Goal: Task Accomplishment & Management: Complete application form

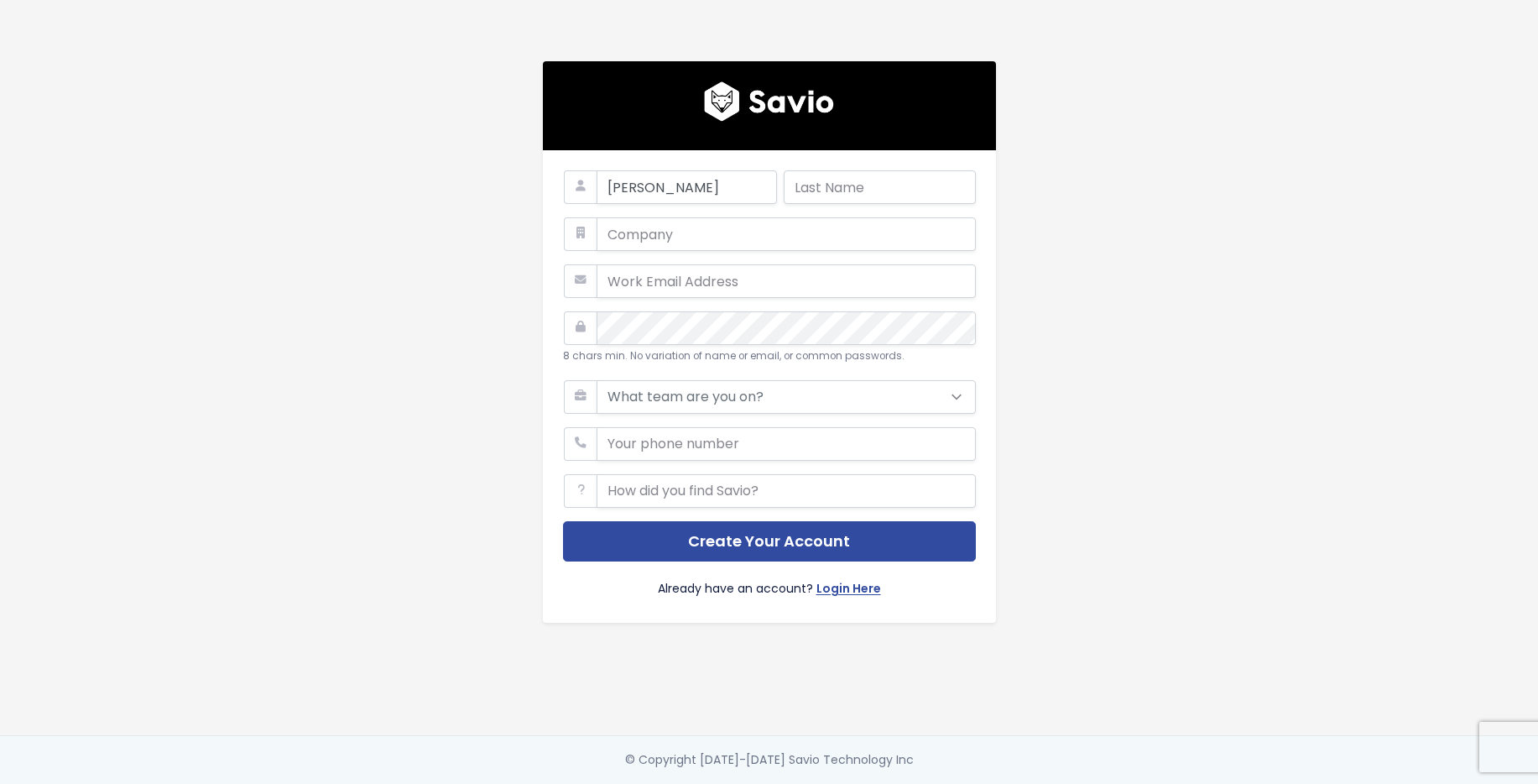
type input "Jeff"
type input "Golby"
type input "WellFunded Philanthropy"
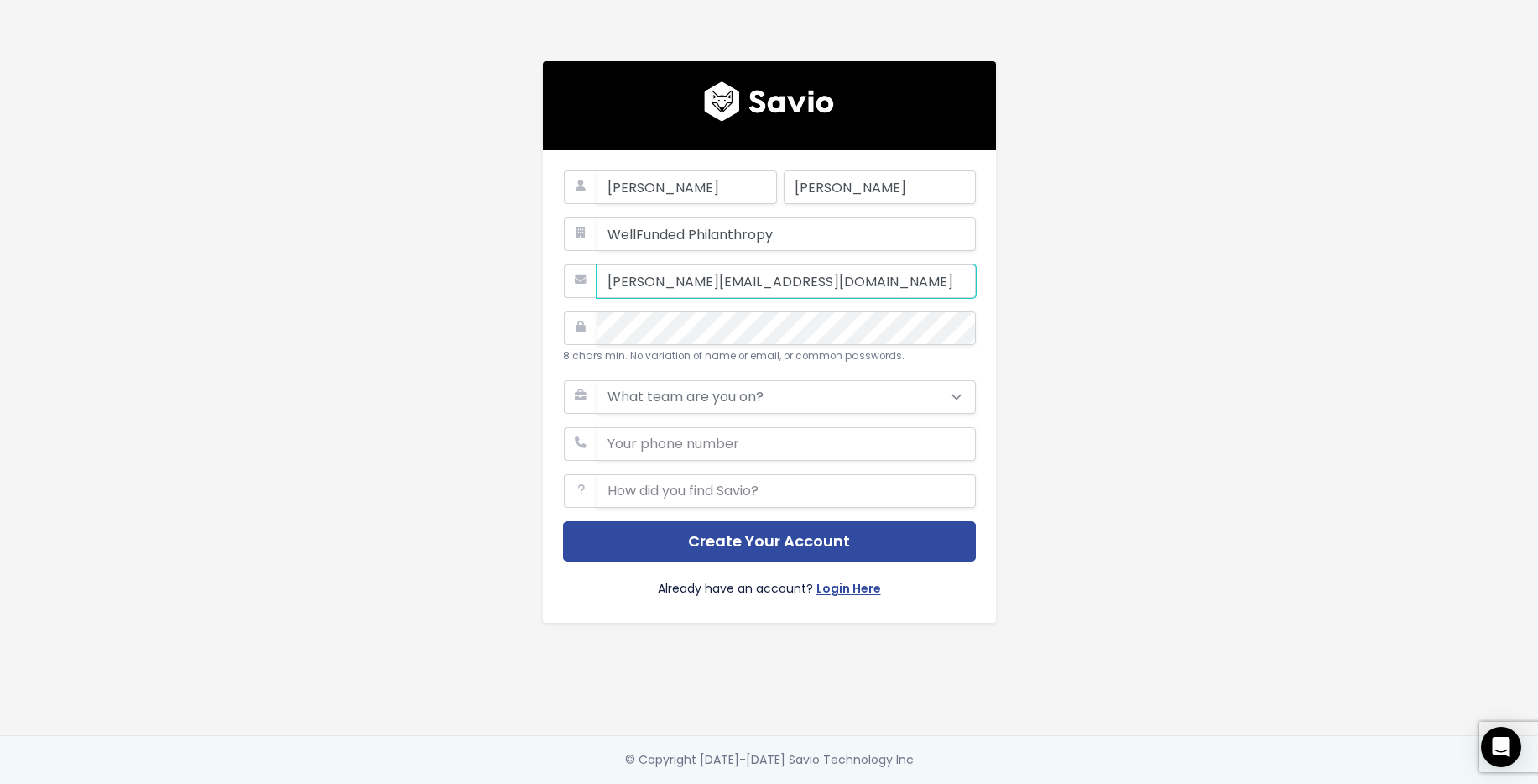
type input "jeff@wellfunded.io"
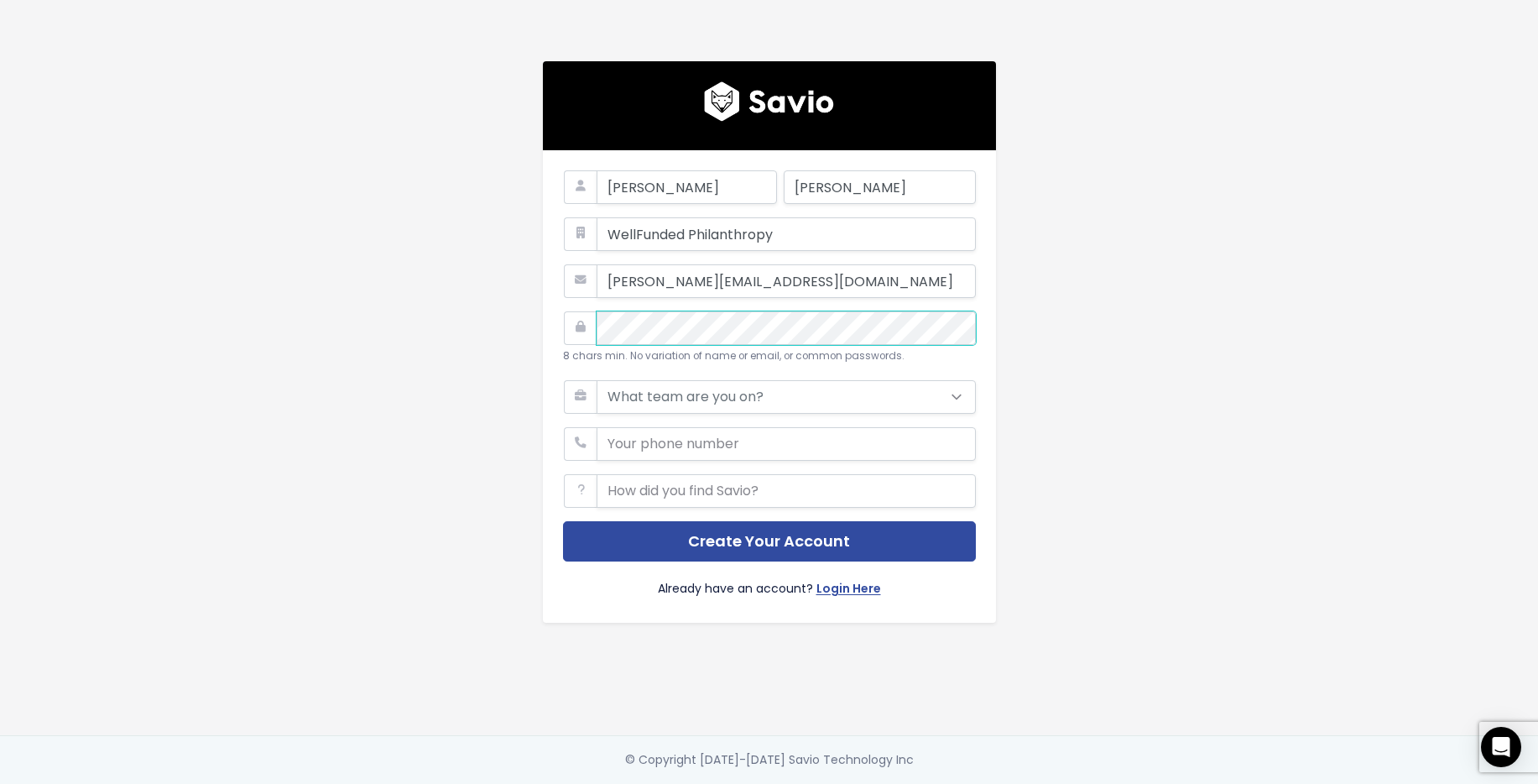
click at [815, 388] on select "What team are you on? Support Product Sales Customer Success Marketing Other" at bounding box center [786, 397] width 380 height 33
select select "OTHER"
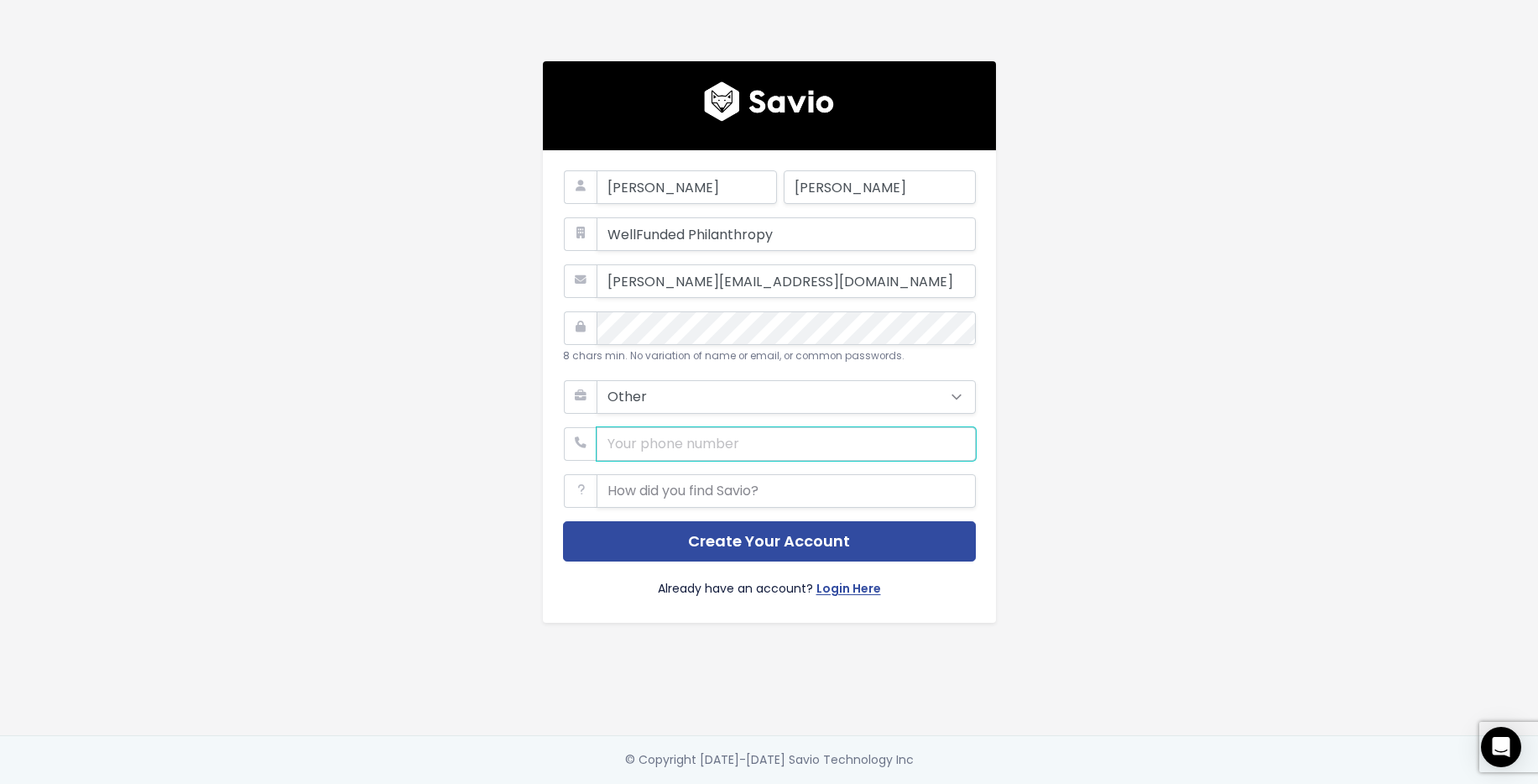
click at [727, 438] on input "phone" at bounding box center [786, 443] width 380 height 33
type input "6047653001"
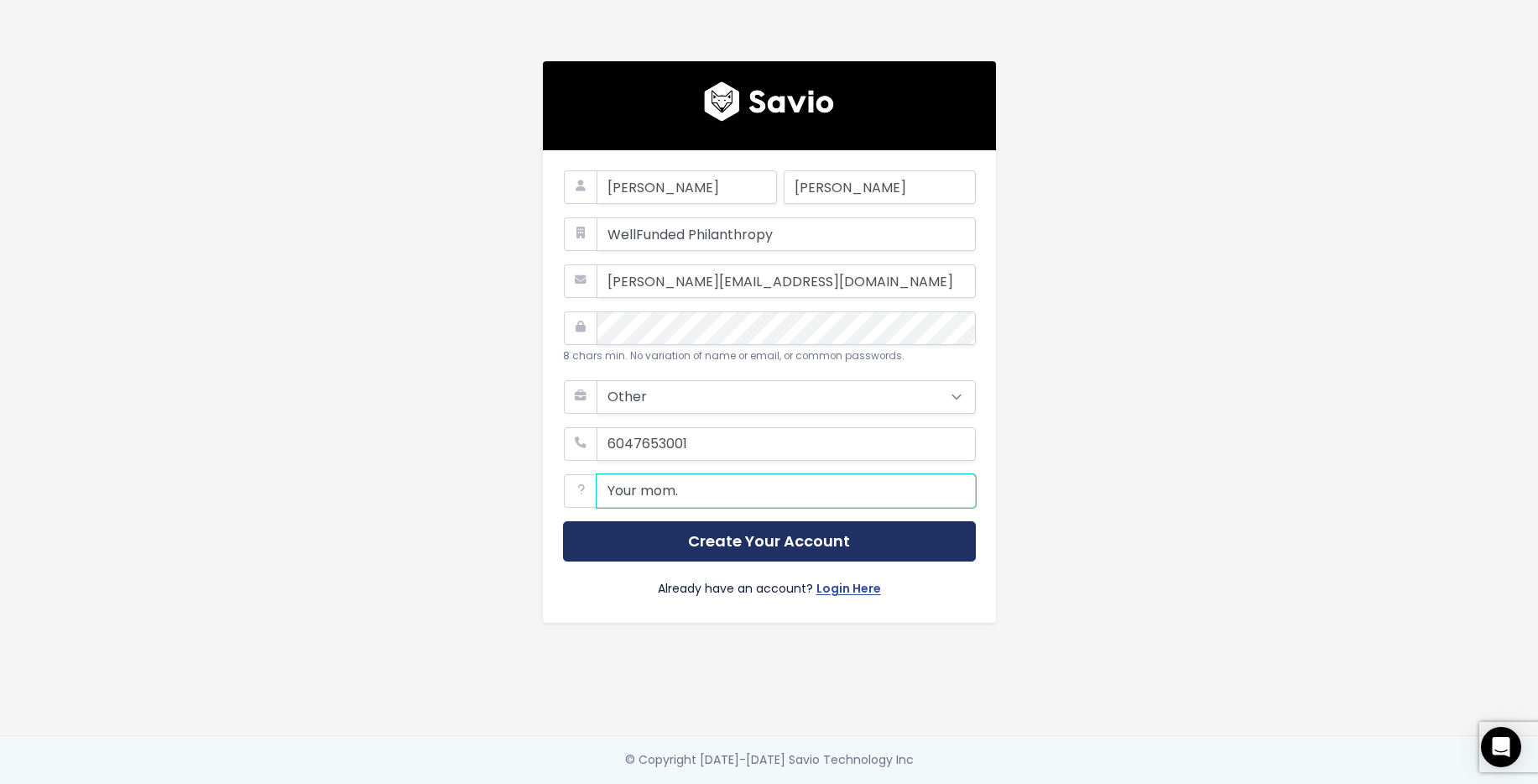
type input "Your mom."
click at [700, 543] on button "Create Your Account" at bounding box center [769, 541] width 413 height 41
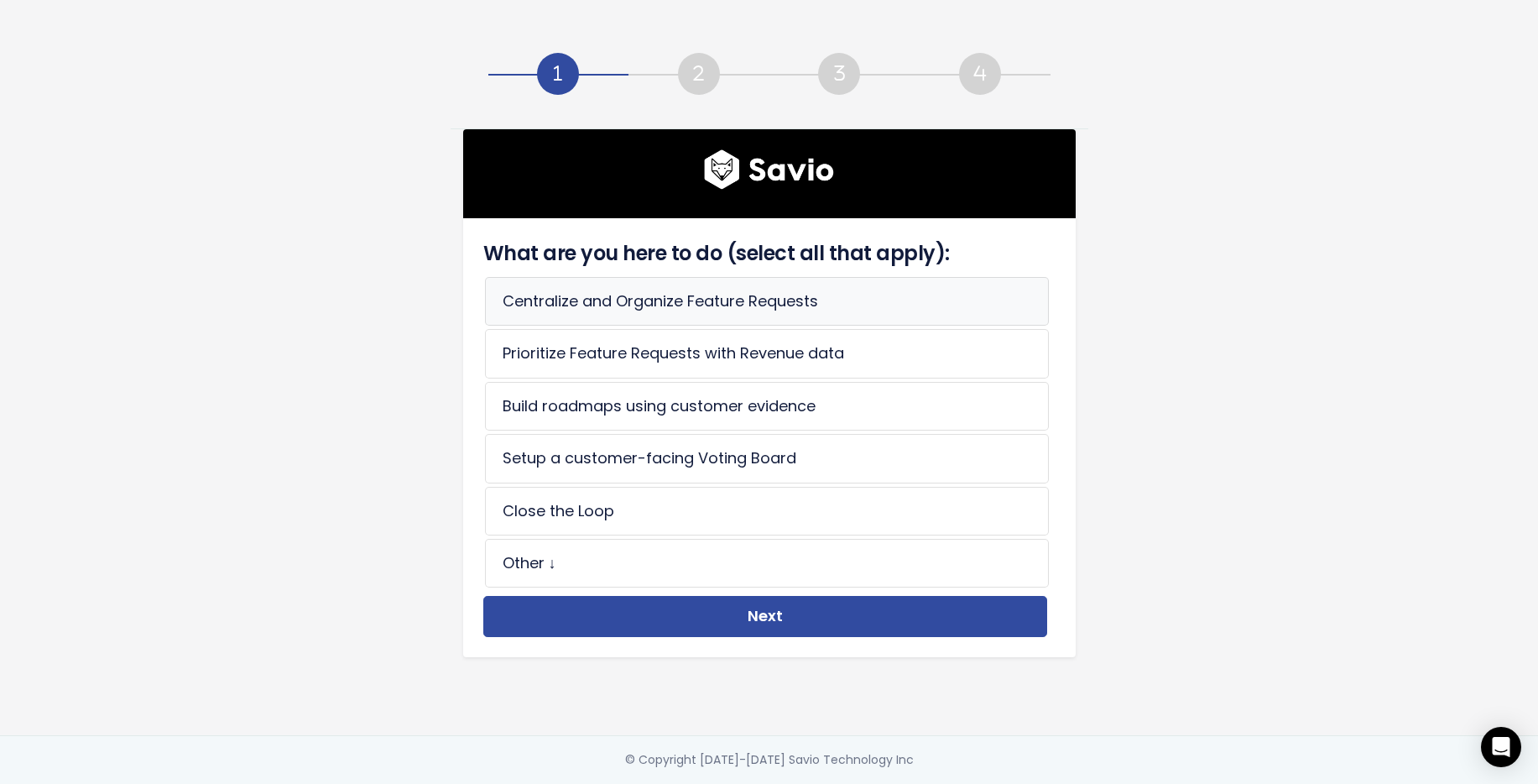
click at [533, 303] on li "Centralize and Organize Feature Requests" at bounding box center [767, 300] width 564 height 49
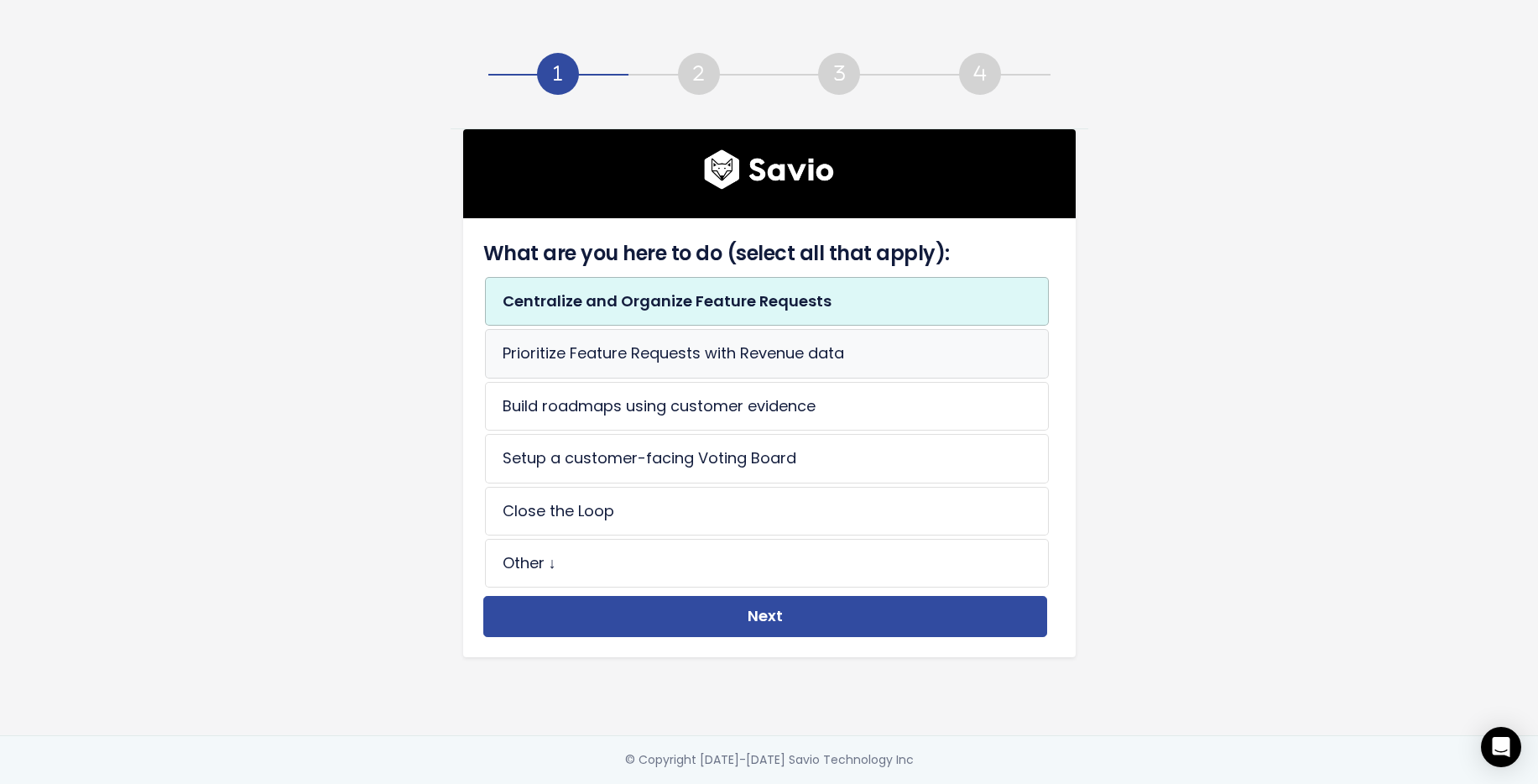
click at [538, 346] on li "Prioritize Feature Requests with Revenue data" at bounding box center [767, 353] width 564 height 49
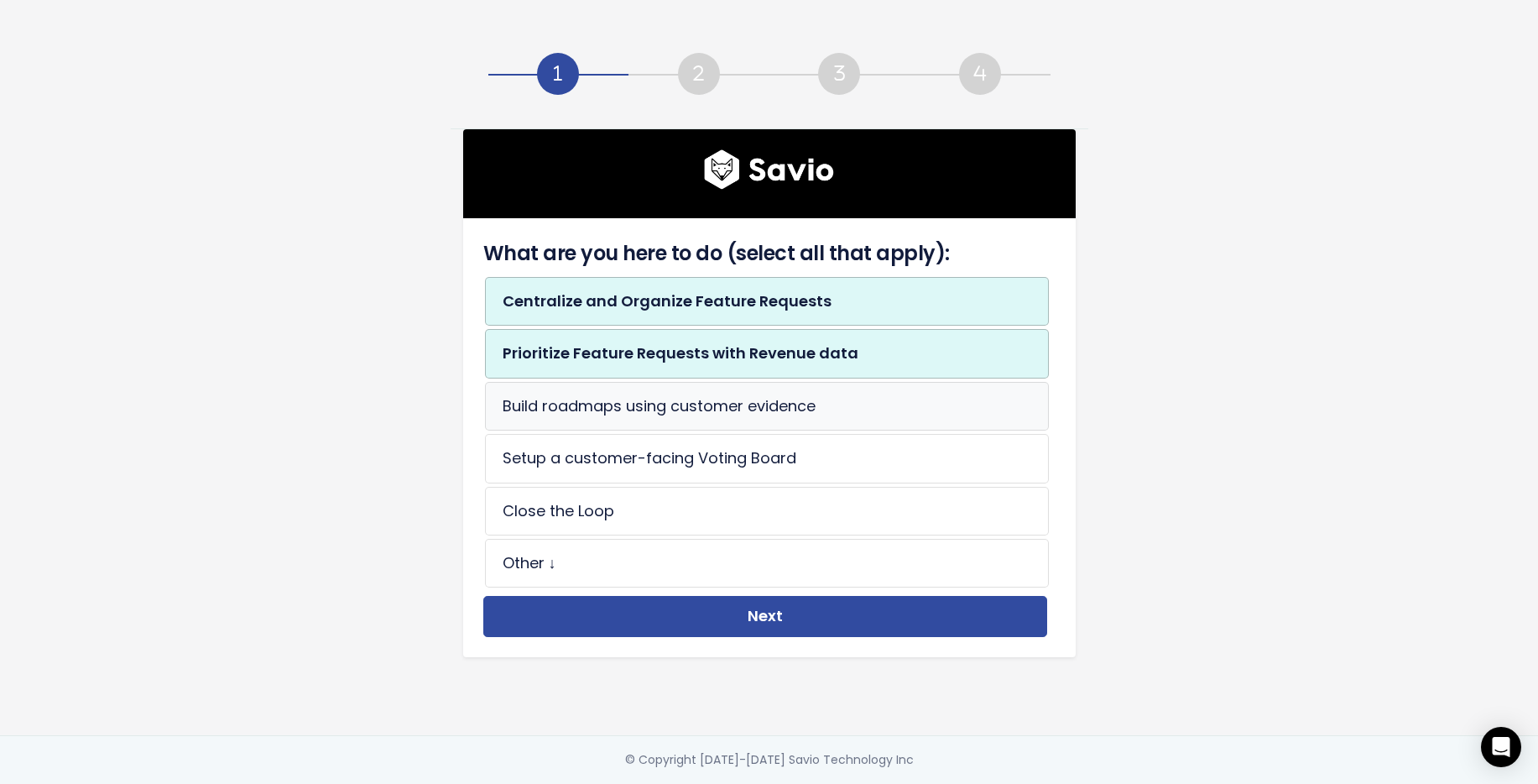
click at [551, 405] on li "Build roadmaps using customer evidence" at bounding box center [767, 405] width 564 height 49
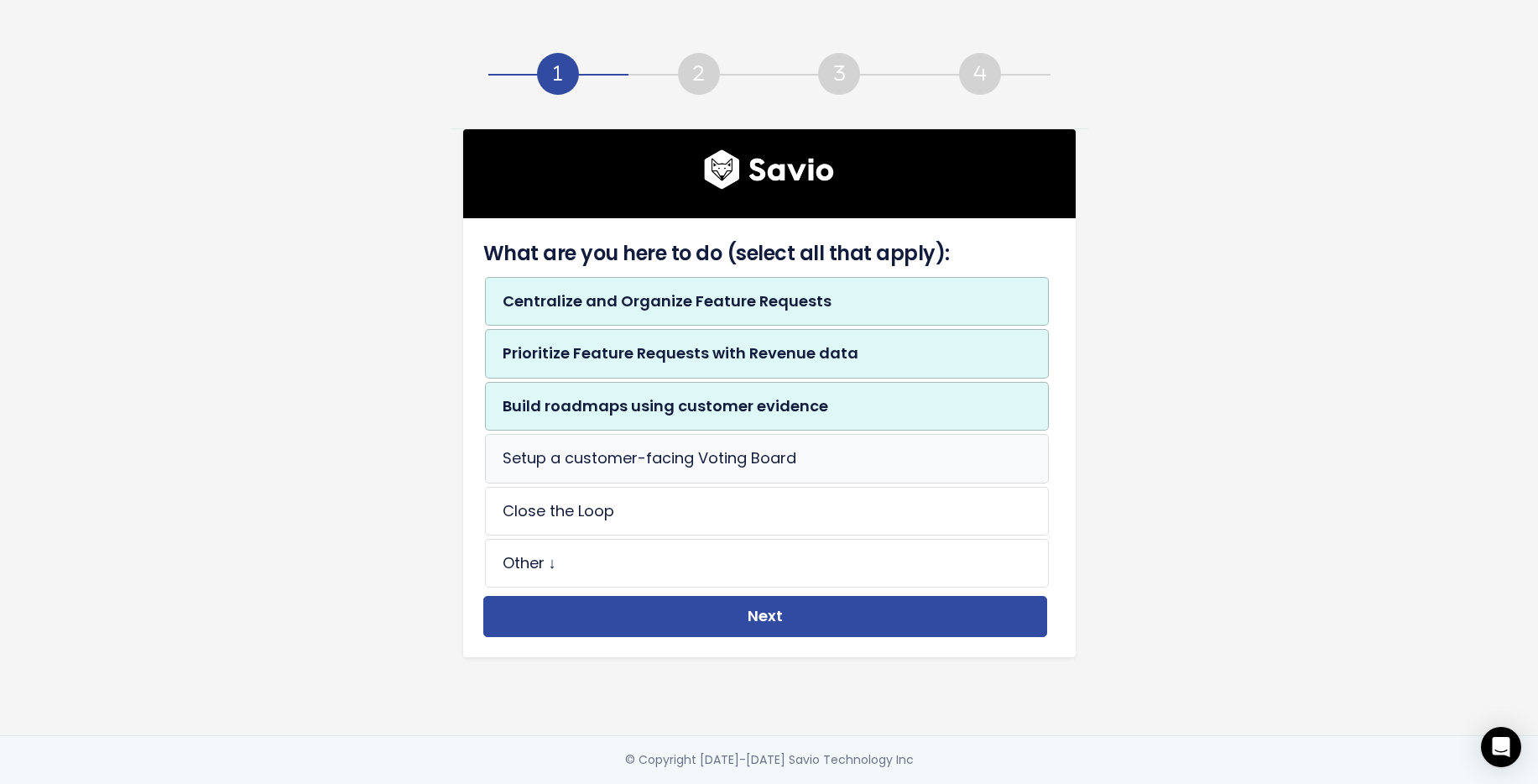
click at [569, 451] on li "Setup a customer-facing Voting Board" at bounding box center [767, 458] width 564 height 49
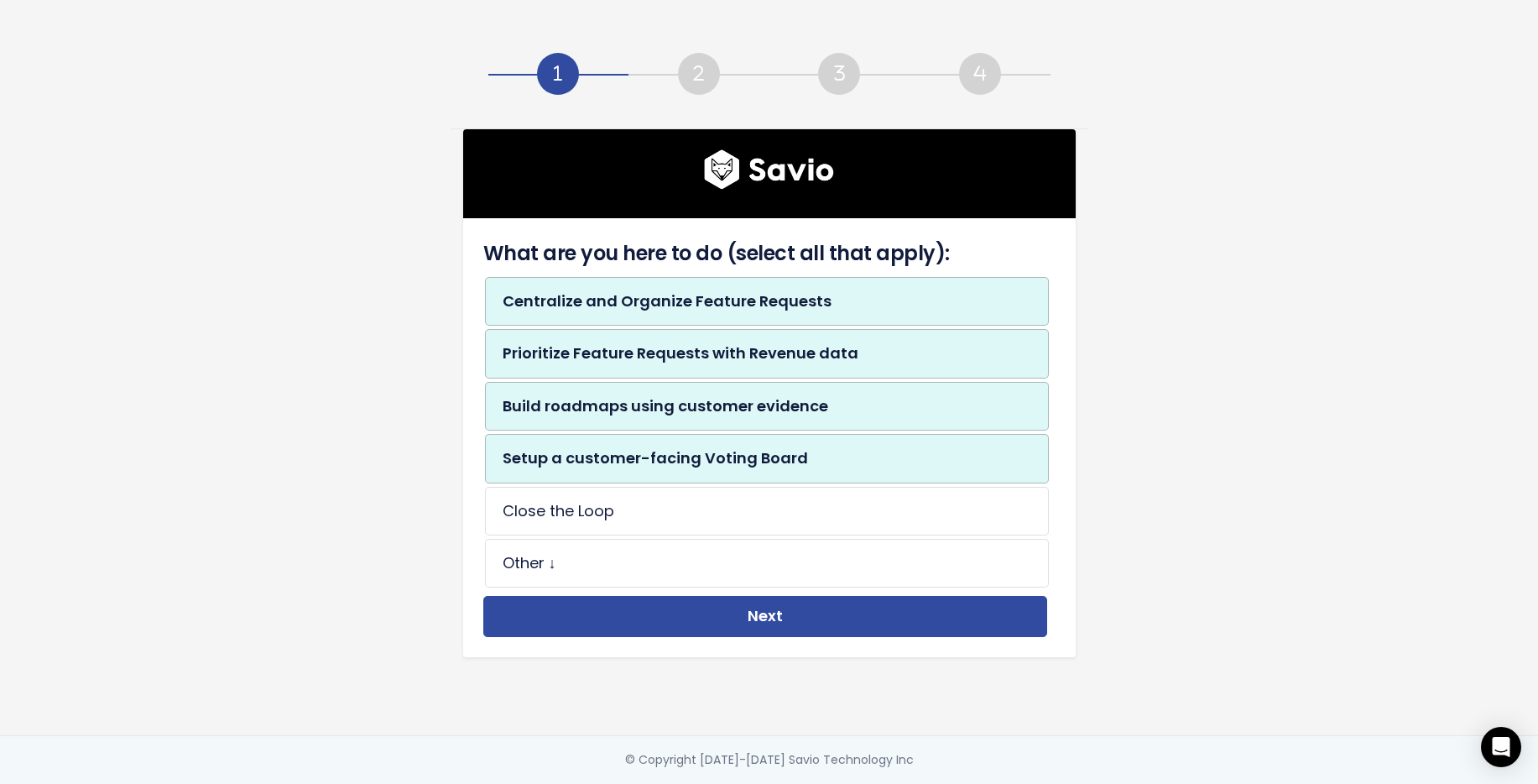
click at [576, 455] on li "Setup a customer-facing Voting Board" at bounding box center [767, 458] width 564 height 49
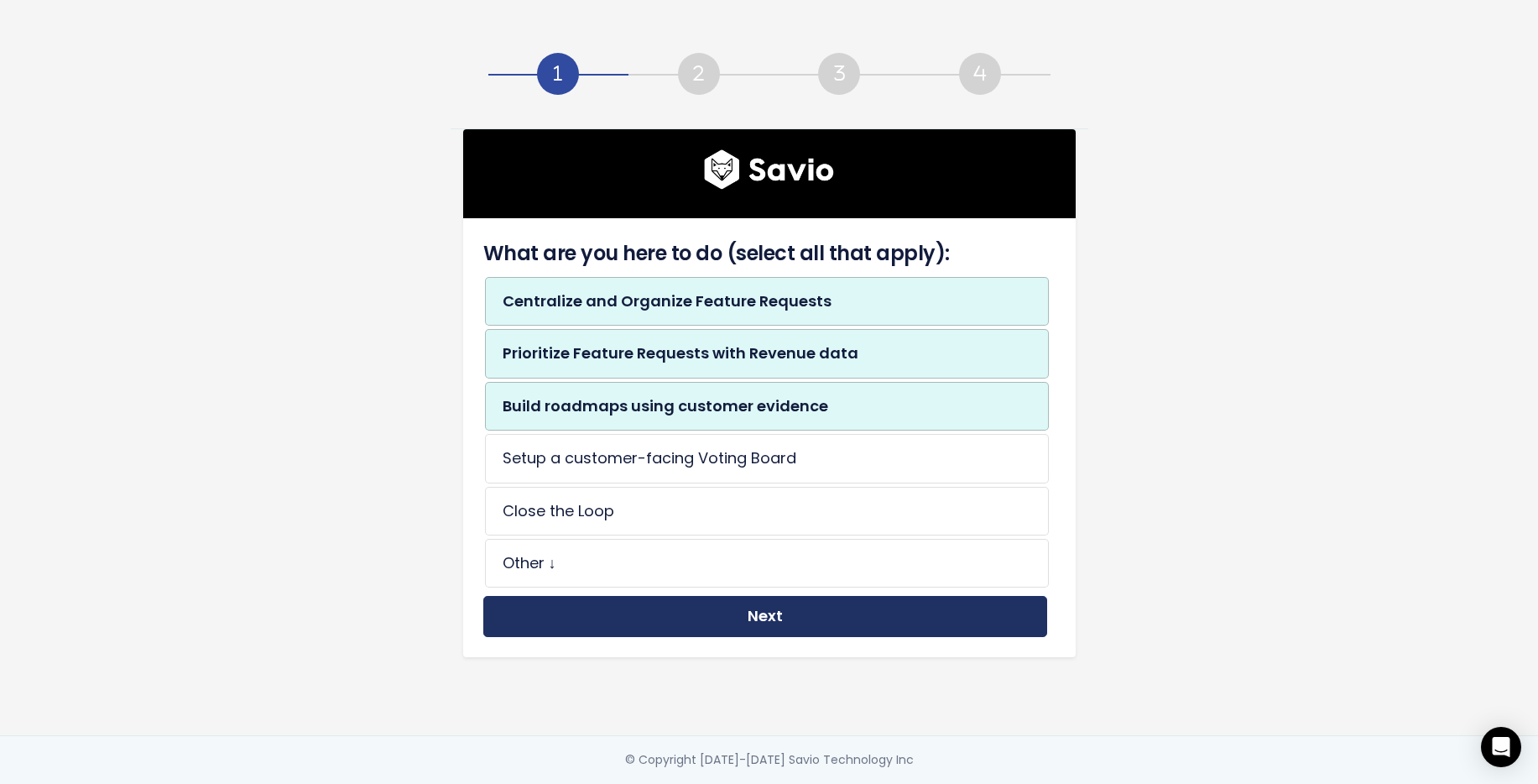
click at [669, 615] on button "Next" at bounding box center [766, 616] width 564 height 41
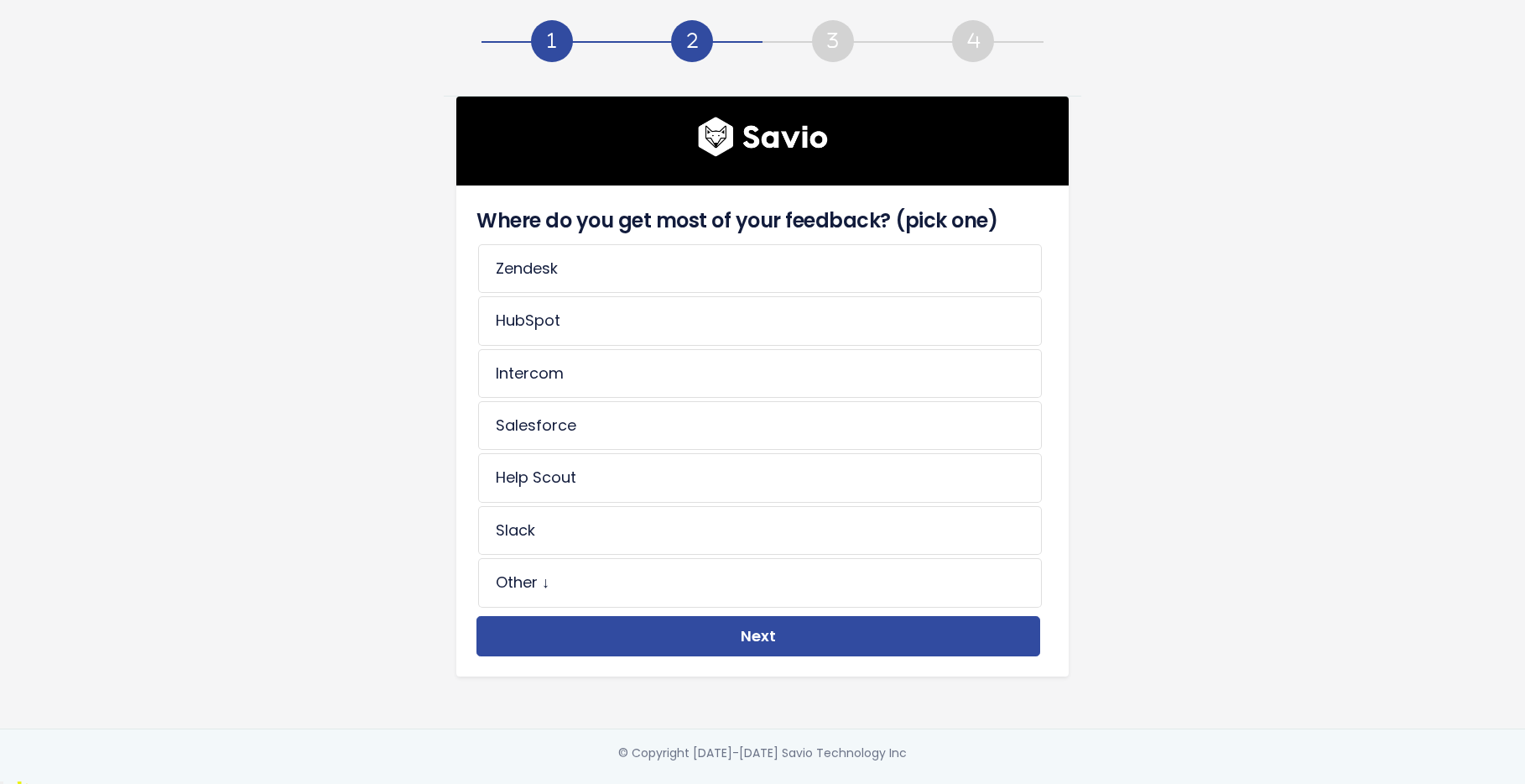
scroll to position [9, 0]
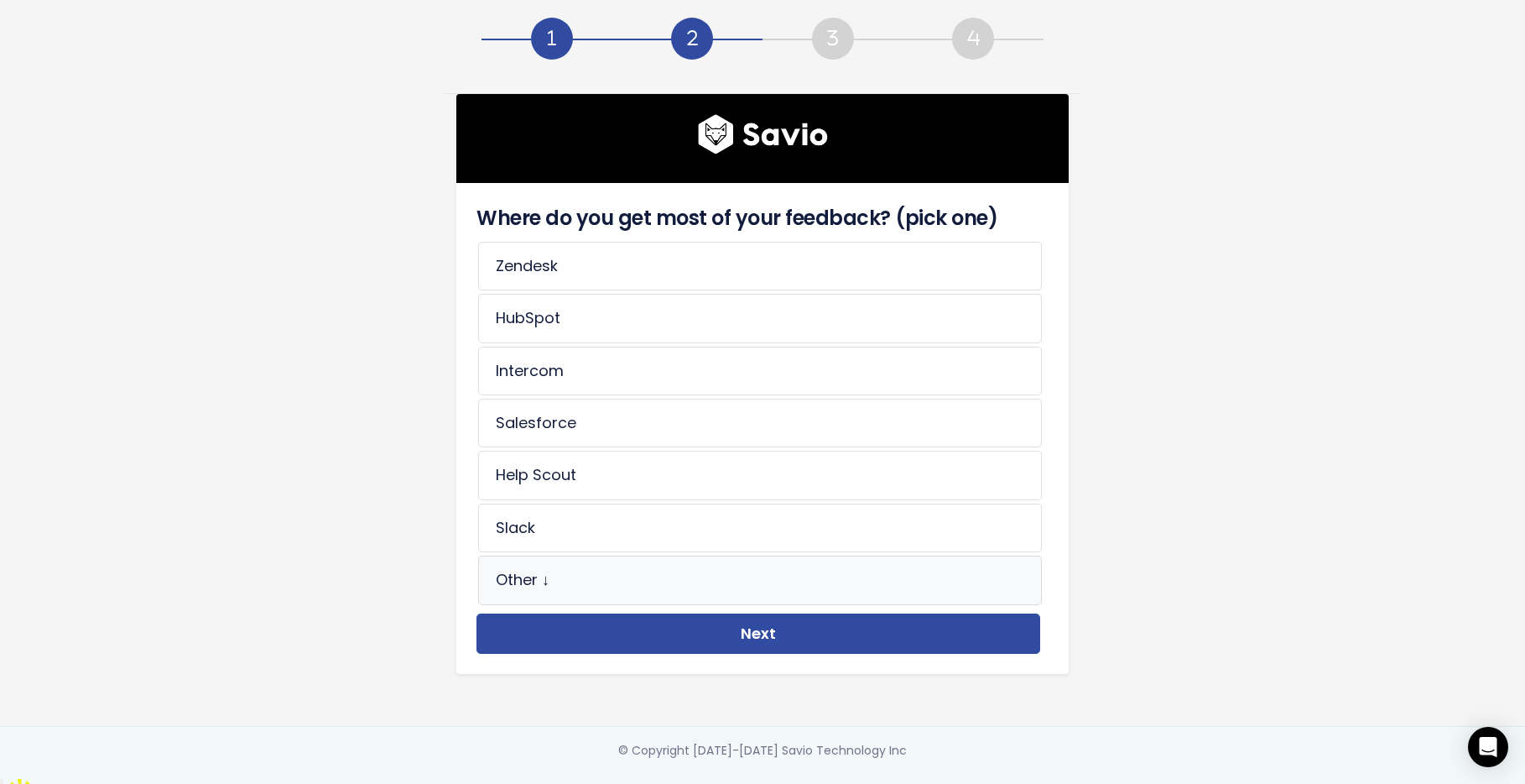
click at [544, 569] on li "Other ↓" at bounding box center [760, 579] width 564 height 49
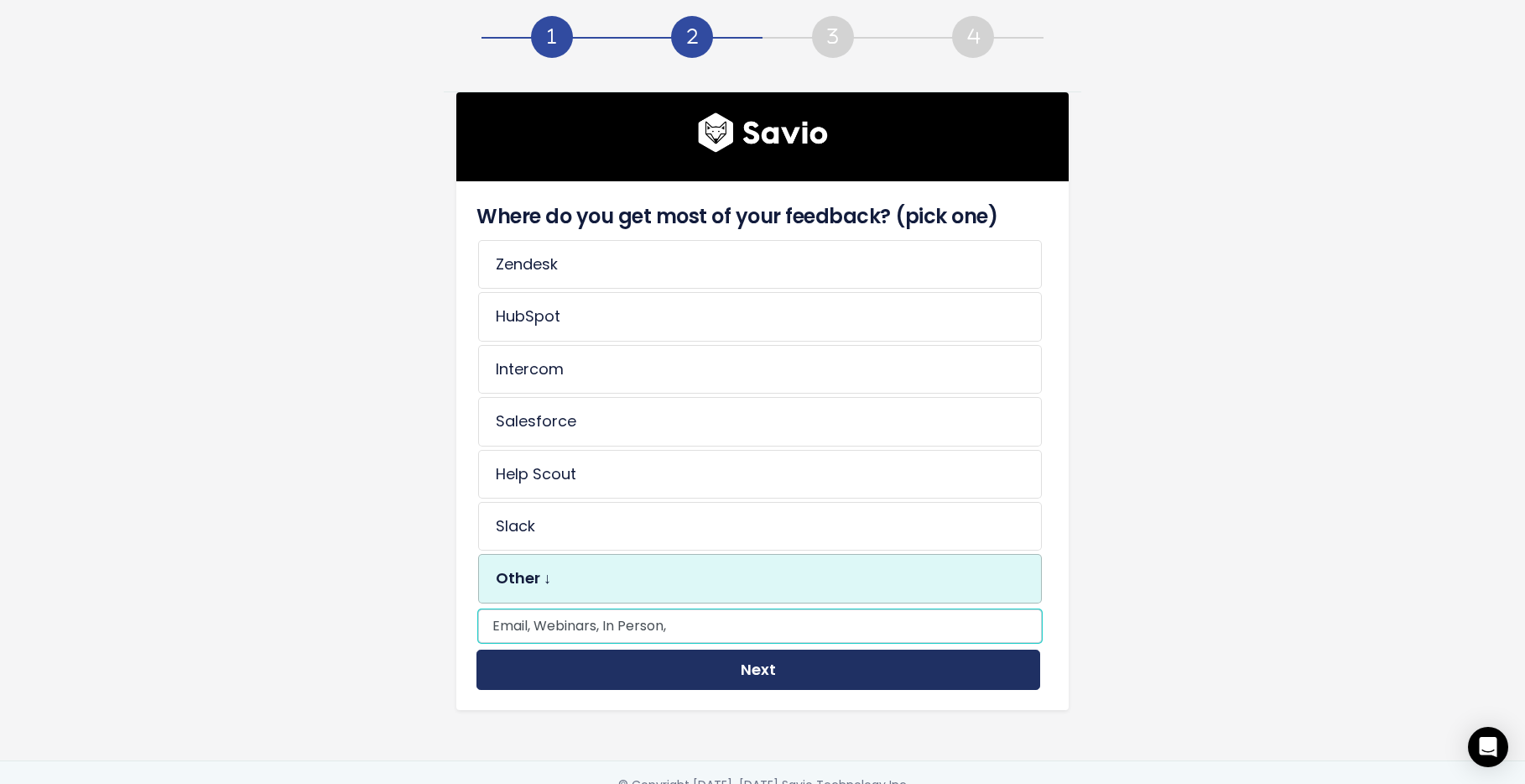
type input "Email, Webinars, In Person,"
click at [687, 676] on button "Next" at bounding box center [758, 670] width 564 height 41
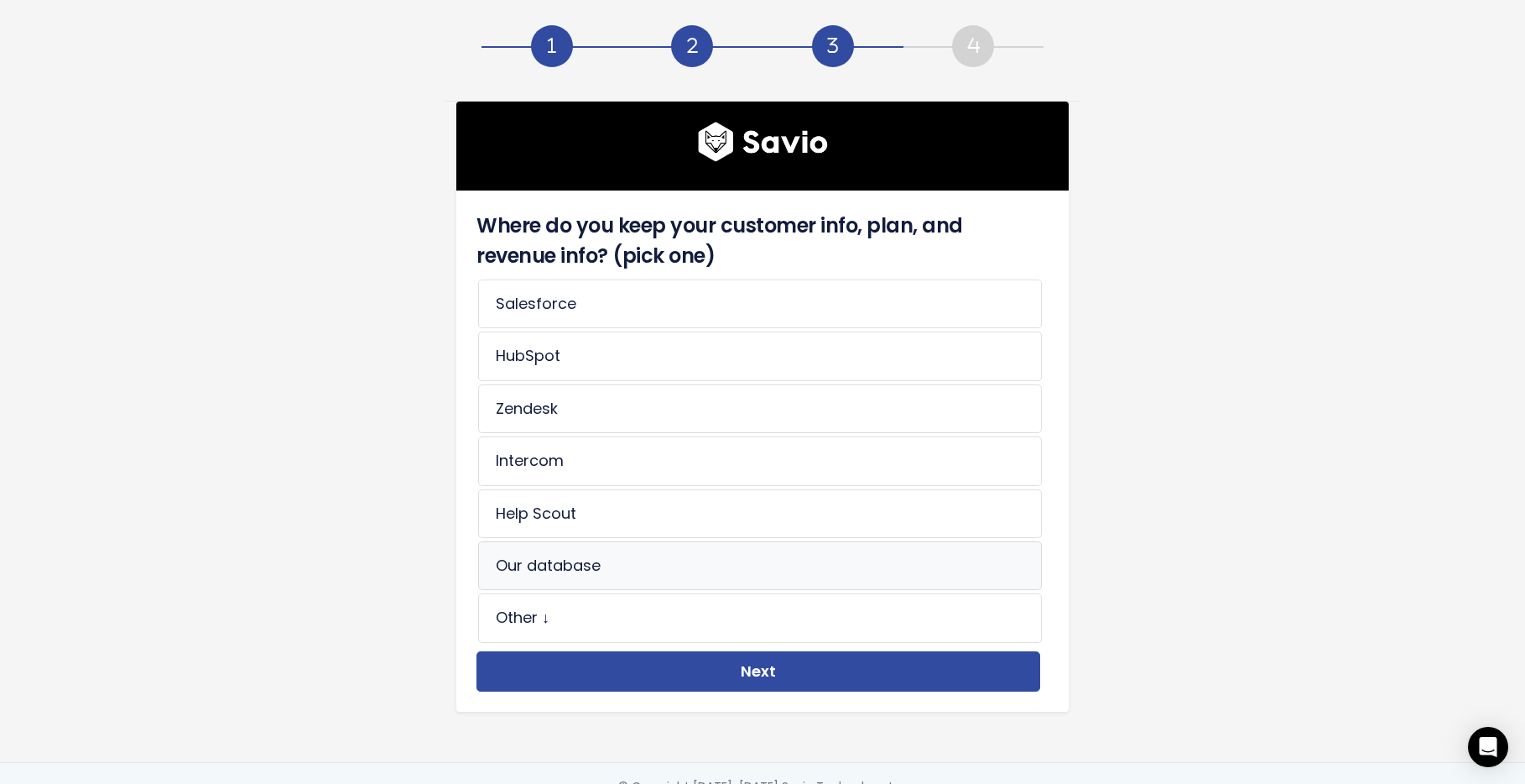
click at [543, 549] on li "Our database" at bounding box center [760, 565] width 564 height 49
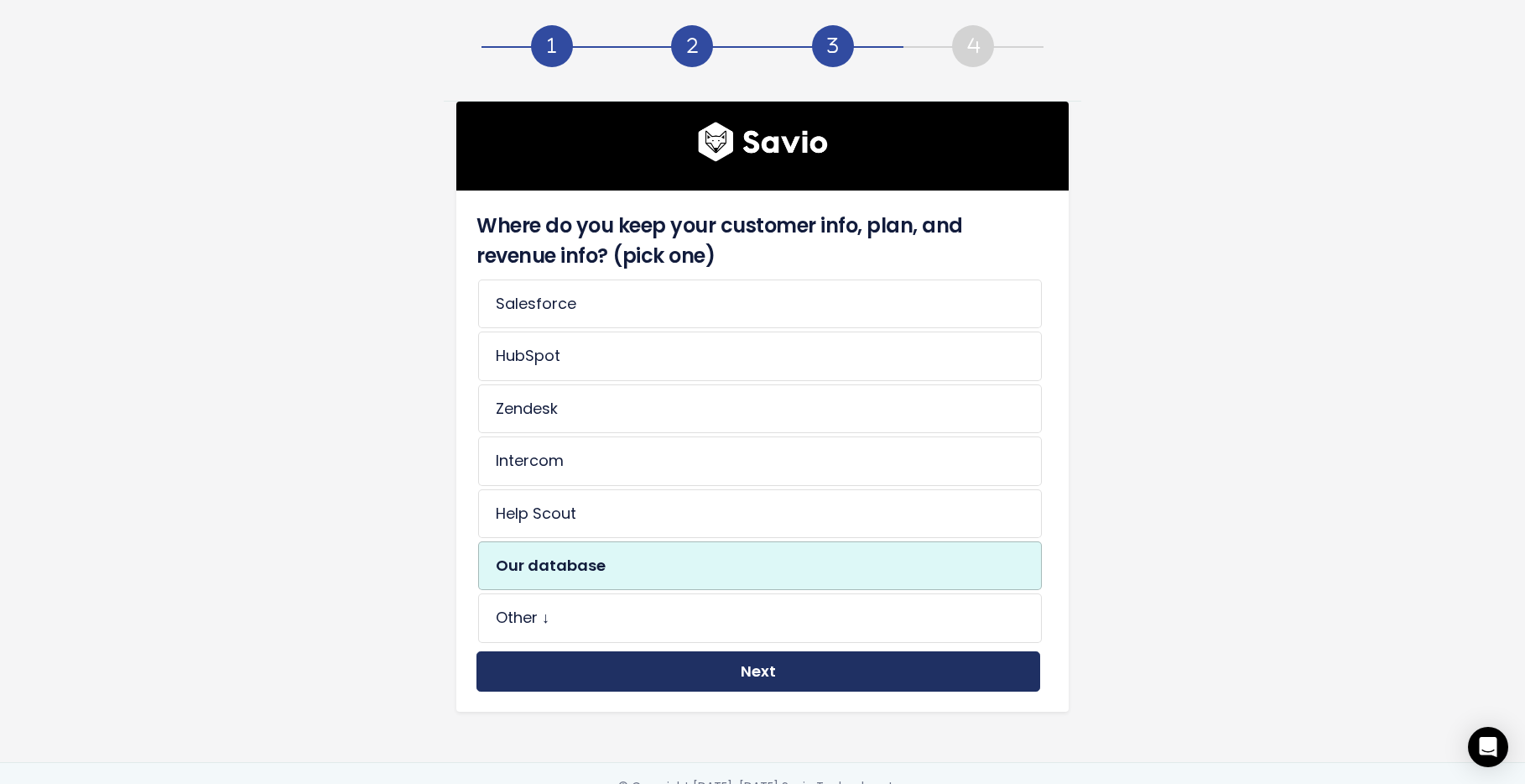
click at [780, 671] on button "Next" at bounding box center [758, 672] width 564 height 41
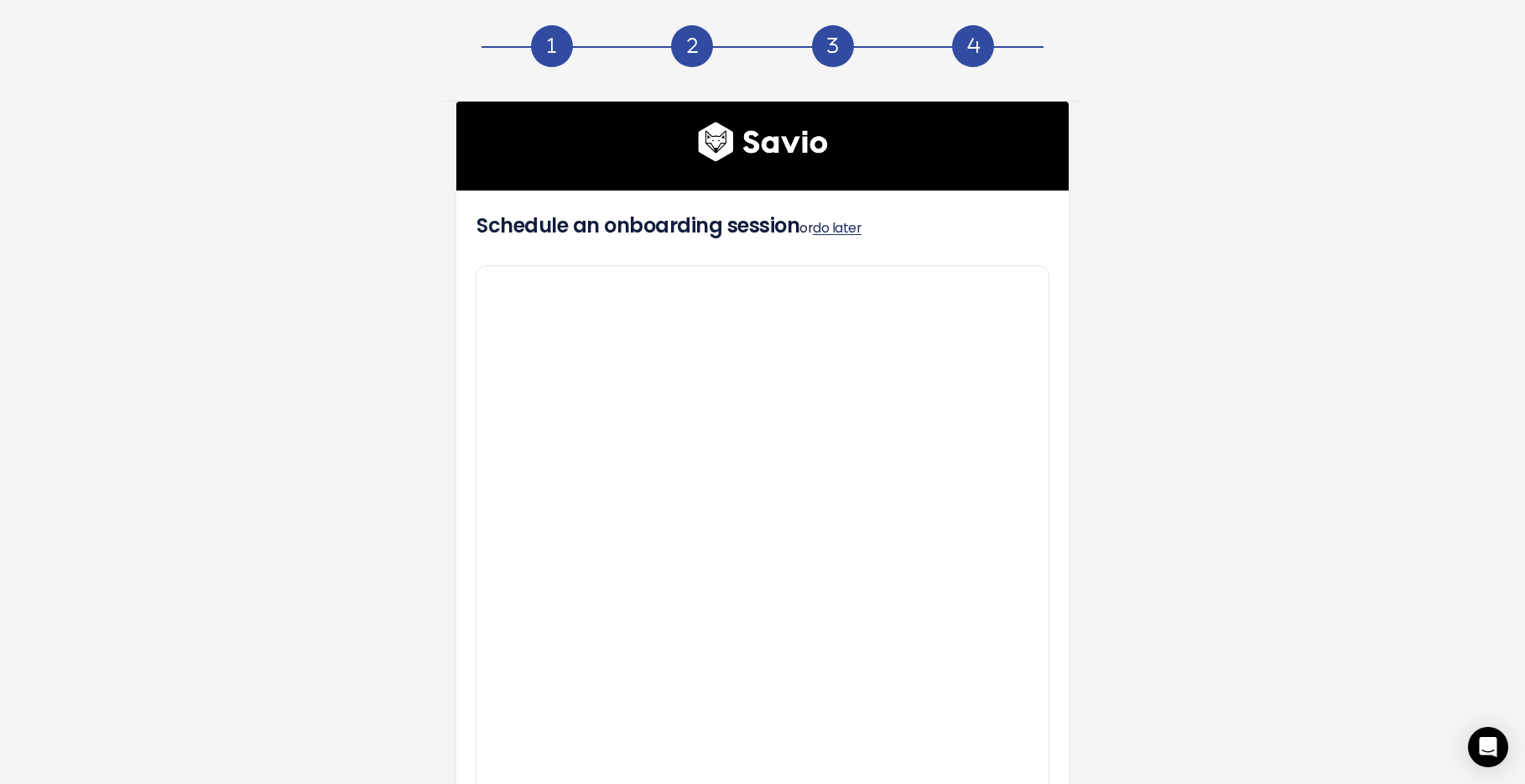
click at [837, 229] on link "do later" at bounding box center [837, 228] width 49 height 19
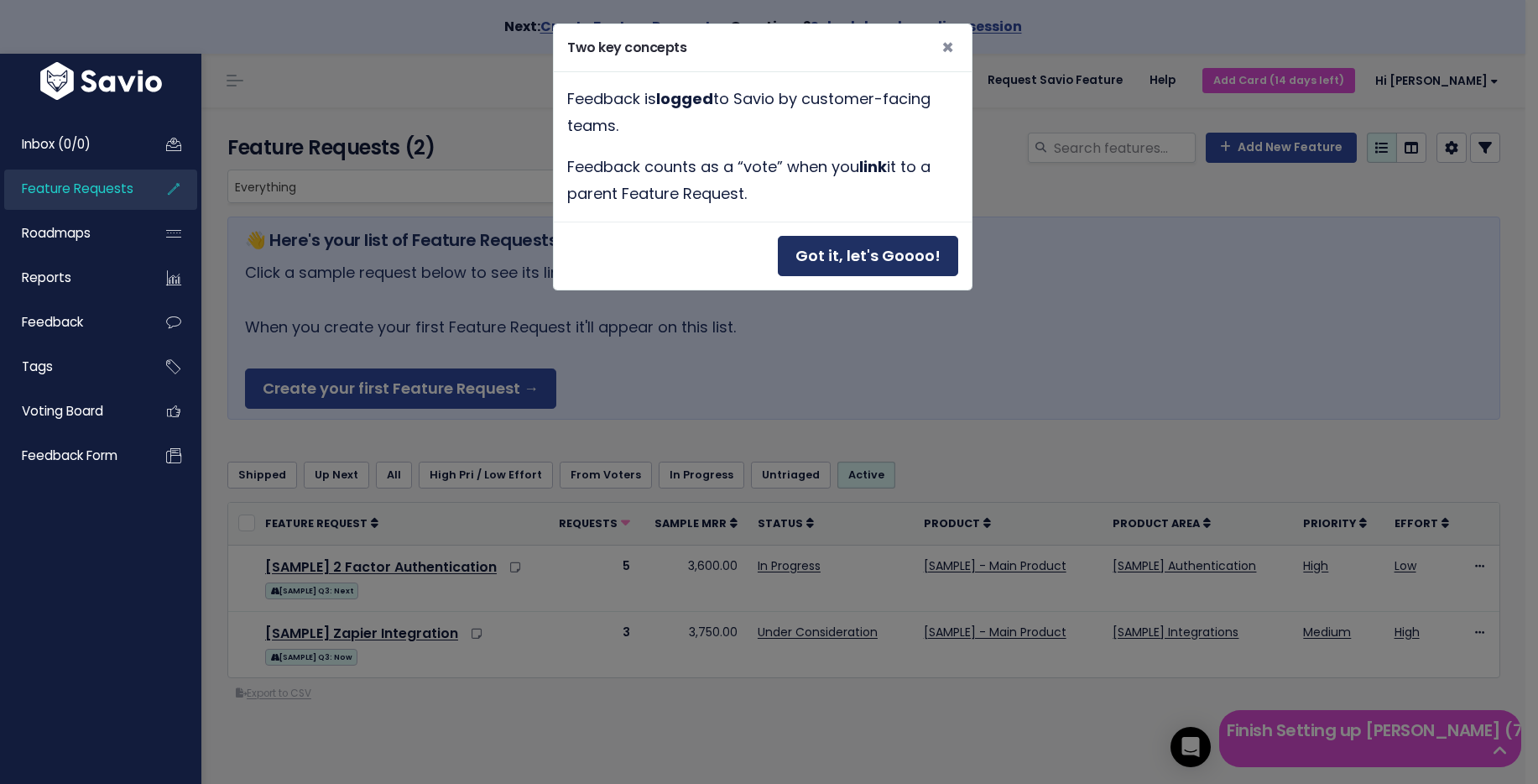
drag, startPoint x: 878, startPoint y: 257, endPoint x: 923, endPoint y: 174, distance: 94.4
click at [924, 161] on div "Two key concepts × Feedback is logged to Savio by customer-facing teams. Feedba…" at bounding box center [762, 157] width 419 height 267
click at [902, 248] on button "Got it, let's Goooo!" at bounding box center [868, 256] width 181 height 41
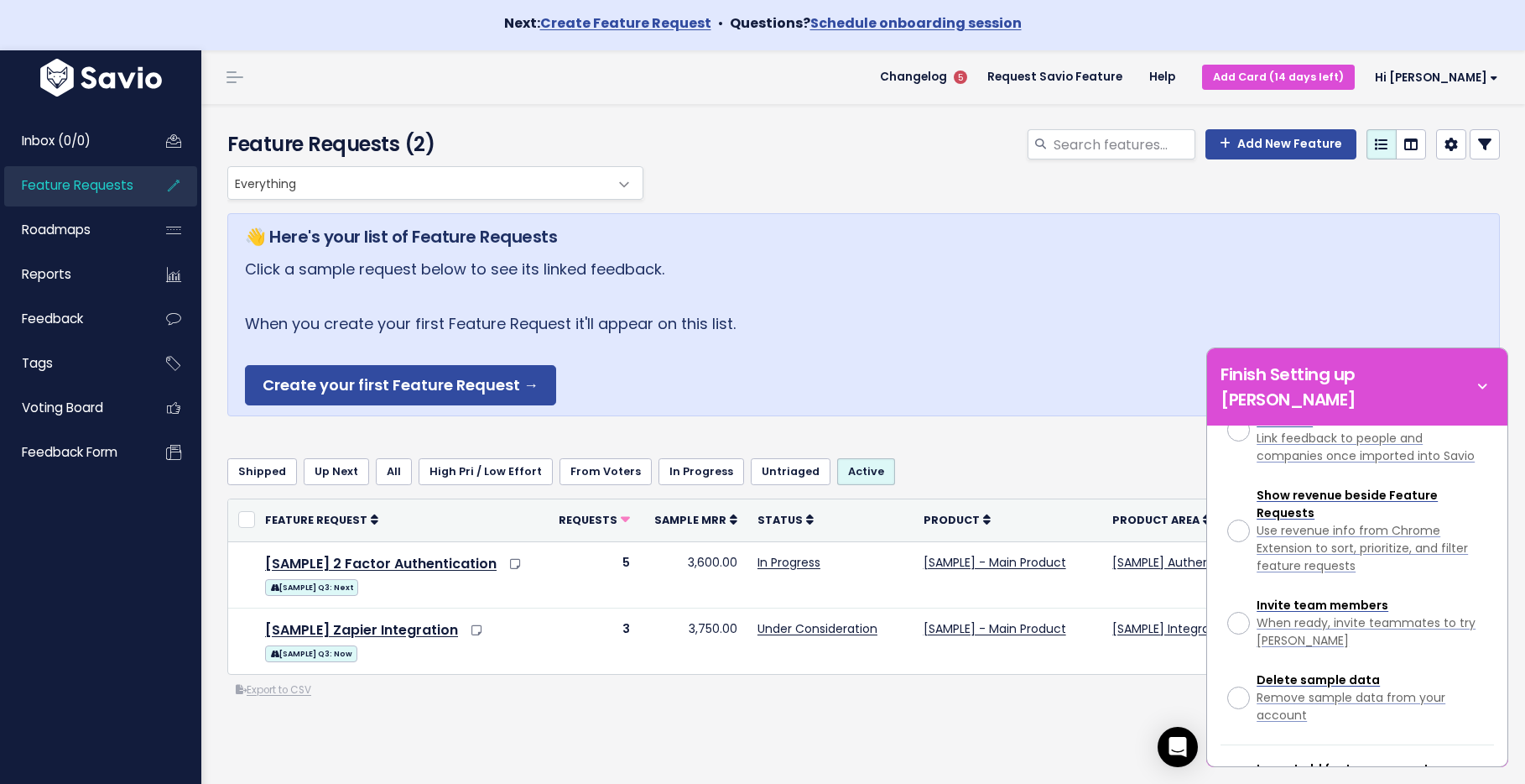
scroll to position [436, 0]
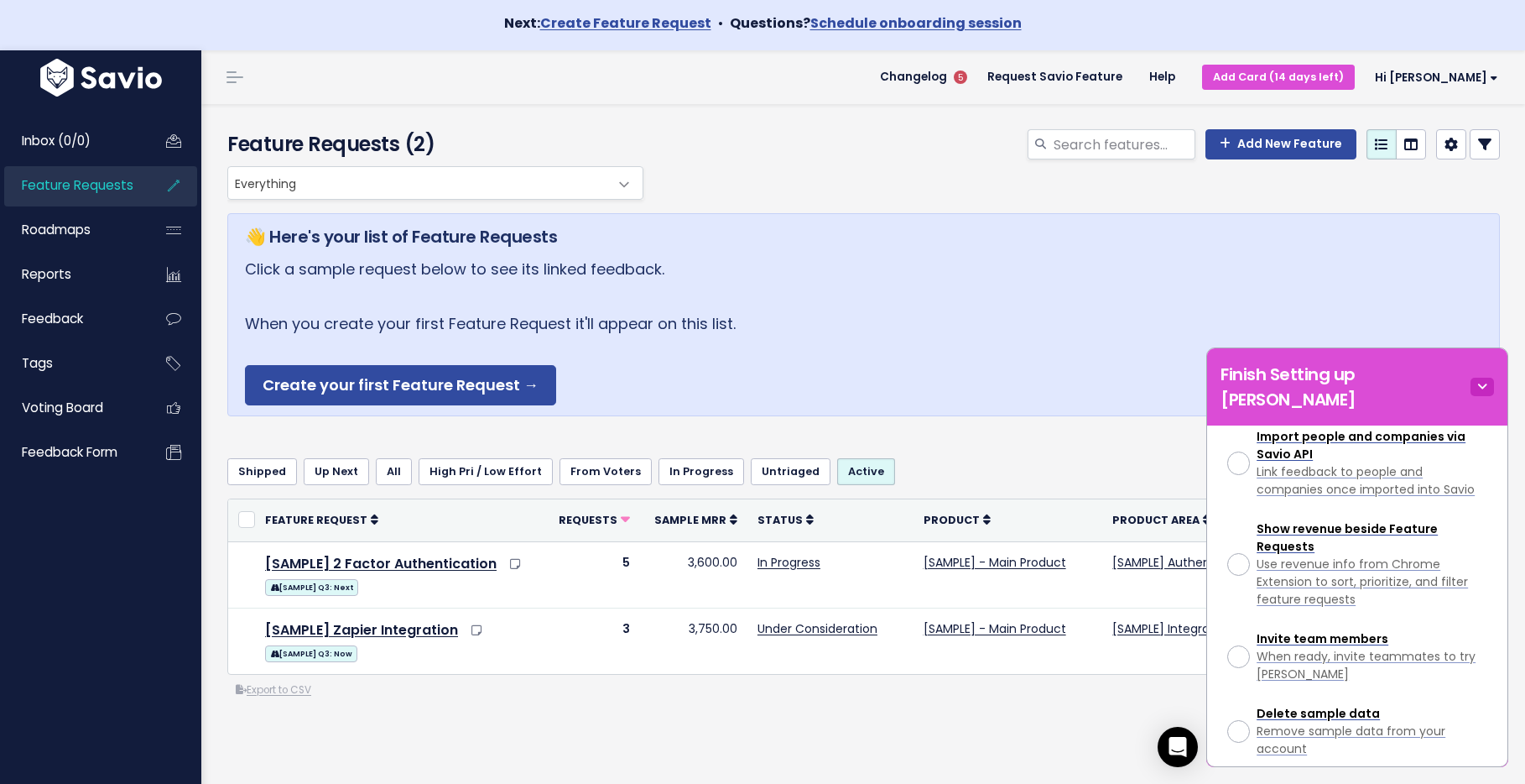
click at [1479, 378] on icon at bounding box center [1482, 387] width 23 height 18
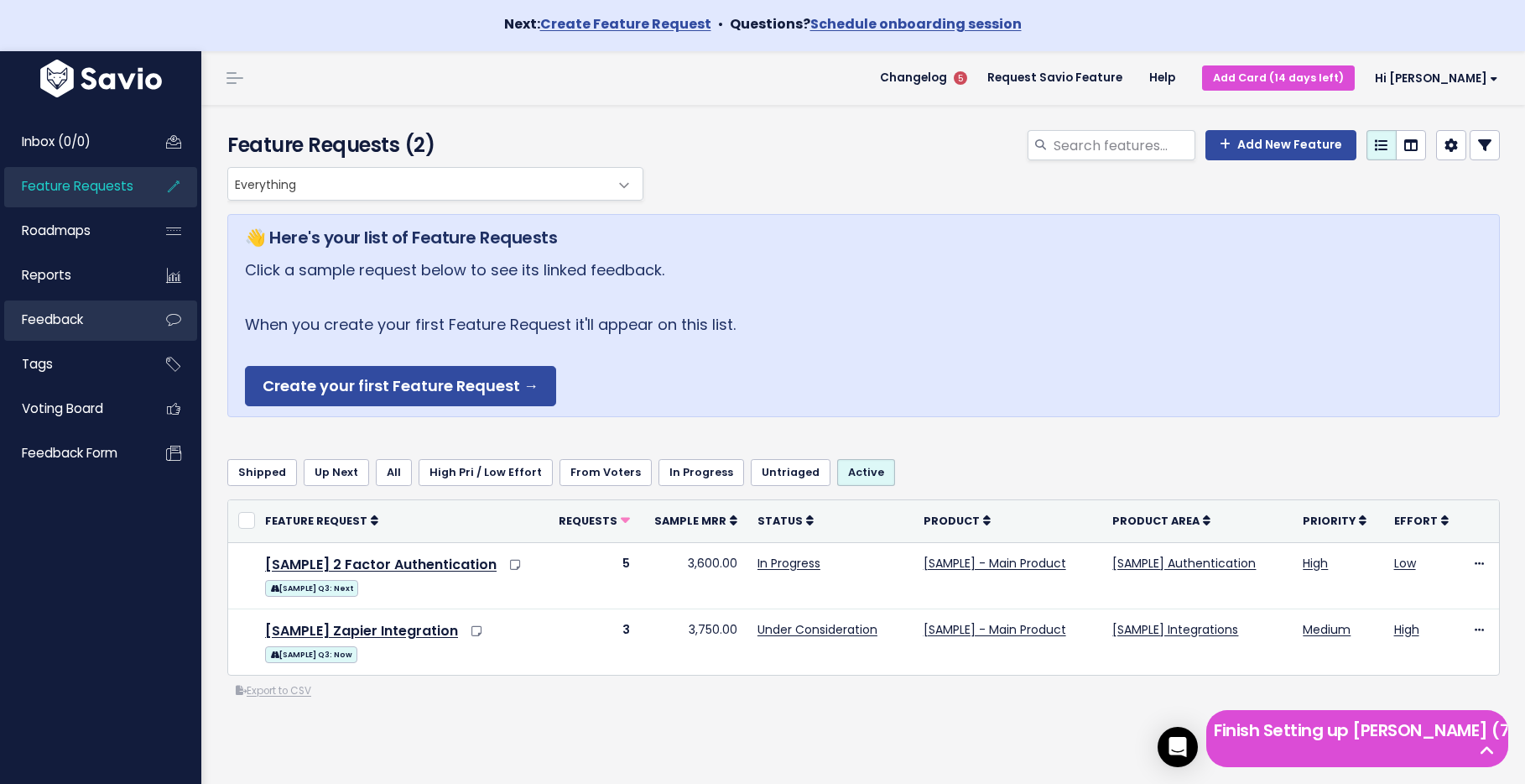
scroll to position [4, 0]
click at [76, 235] on span "Roadmaps" at bounding box center [56, 228] width 69 height 18
